Goal: Navigation & Orientation: Find specific page/section

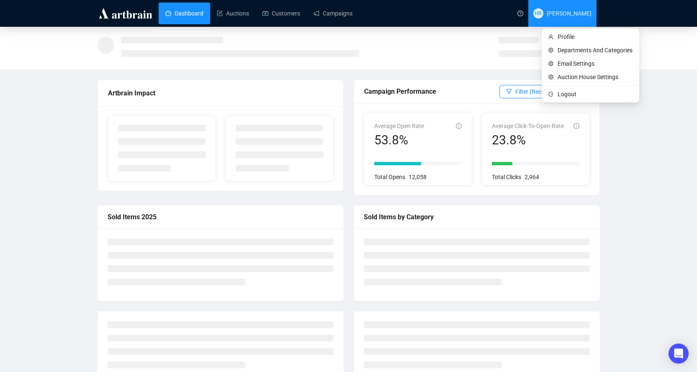
click at [542, 13] on span "HR" at bounding box center [538, 13] width 7 height 8
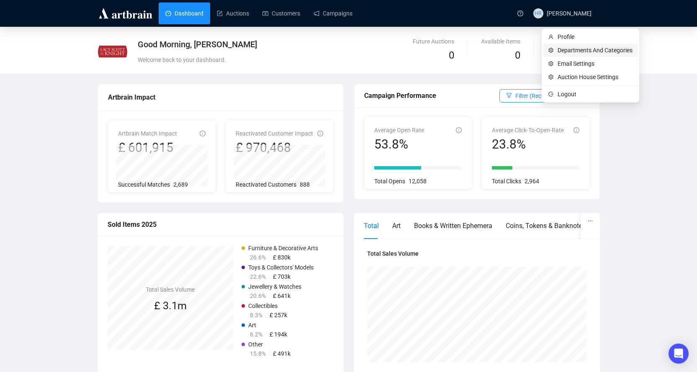
click at [562, 47] on span "Departments And Categories" at bounding box center [595, 50] width 75 height 9
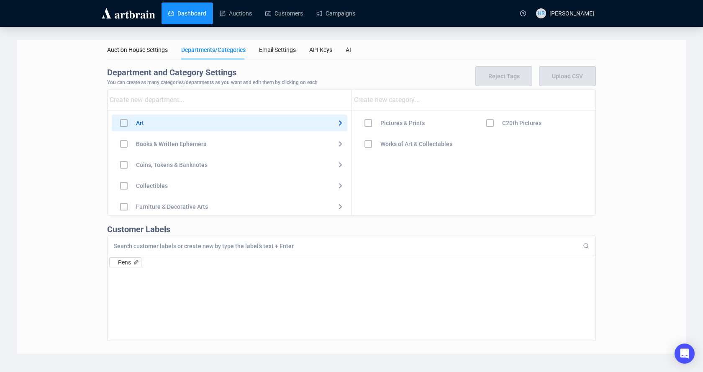
click at [180, 13] on link "Dashboard" at bounding box center [187, 14] width 38 height 22
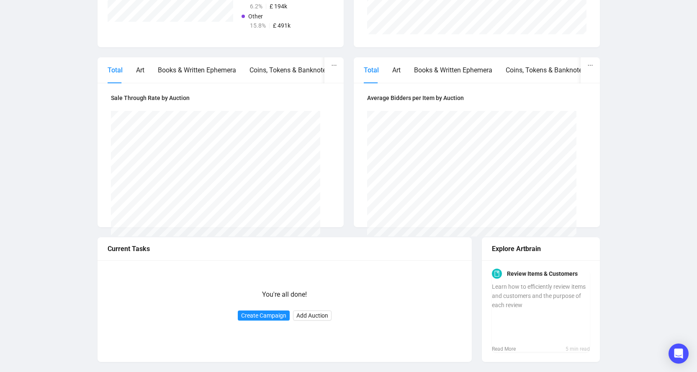
scroll to position [35, 0]
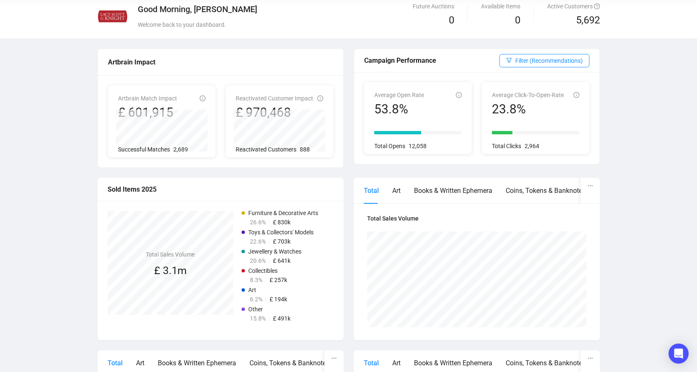
click at [117, 15] on img at bounding box center [112, 16] width 29 height 29
click at [155, 10] on div "Good Morning, [PERSON_NAME]" at bounding box center [284, 9] width 293 height 12
